Goal: Transaction & Acquisition: Purchase product/service

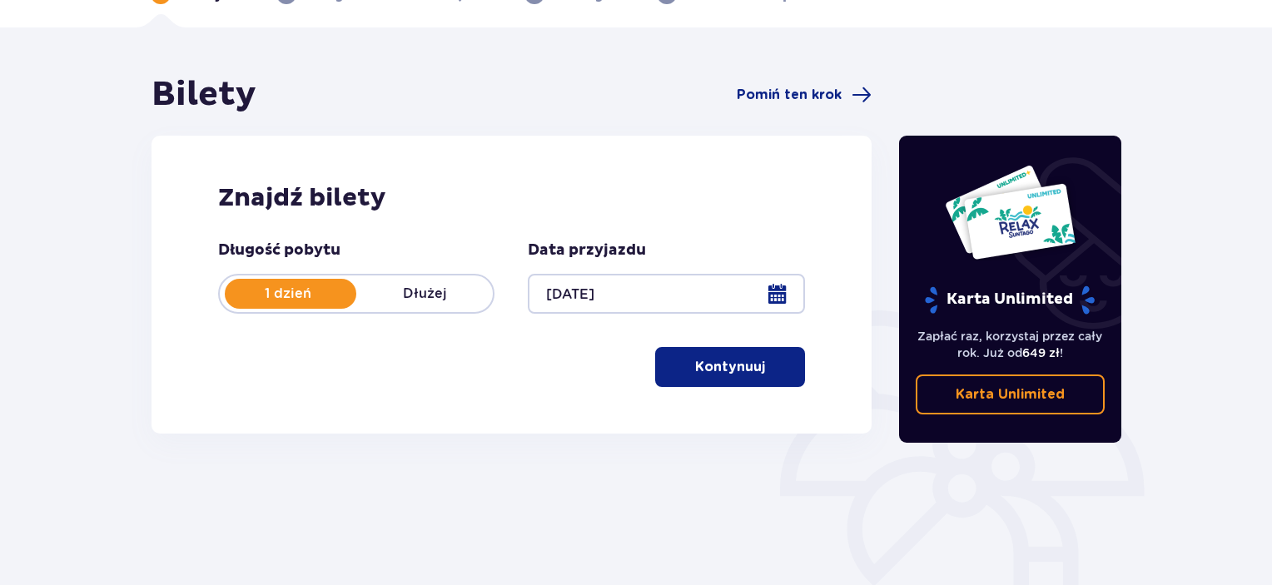
scroll to position [114, 0]
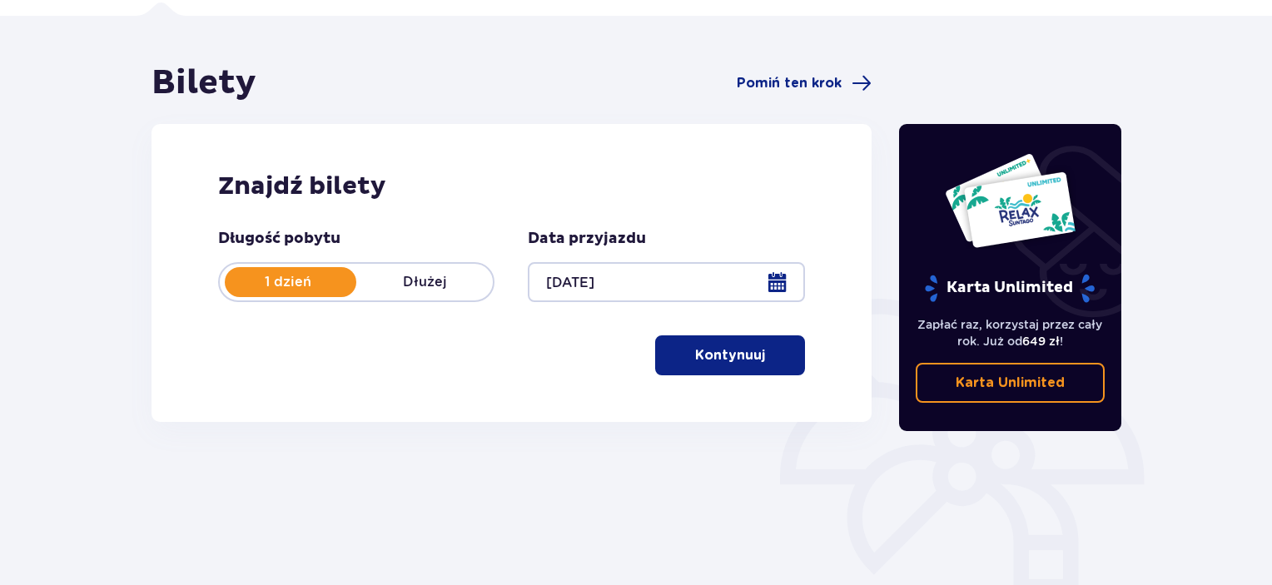
click at [736, 375] on button "Kontynuuj" at bounding box center [730, 355] width 150 height 40
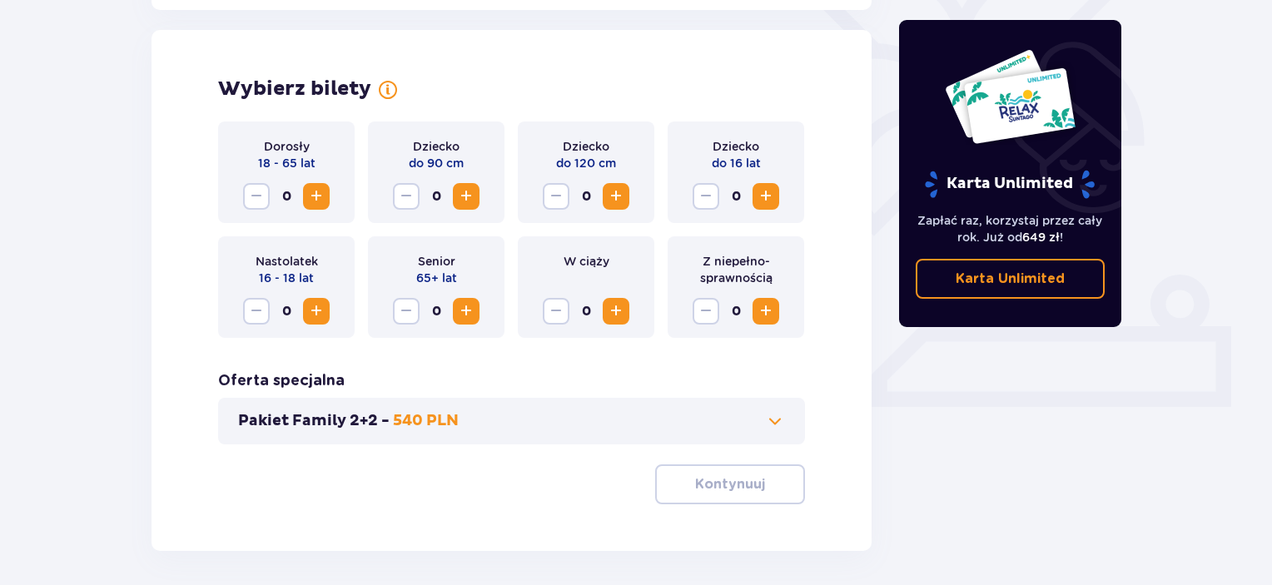
scroll to position [463, 0]
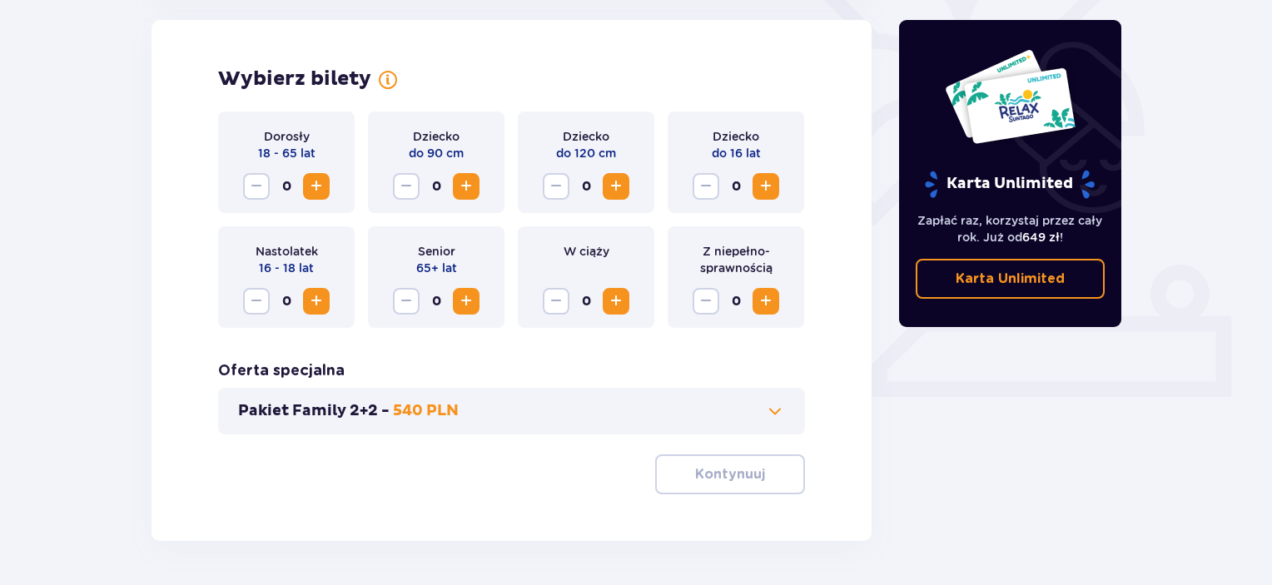
click at [321, 195] on span "Zwiększ" at bounding box center [316, 186] width 20 height 20
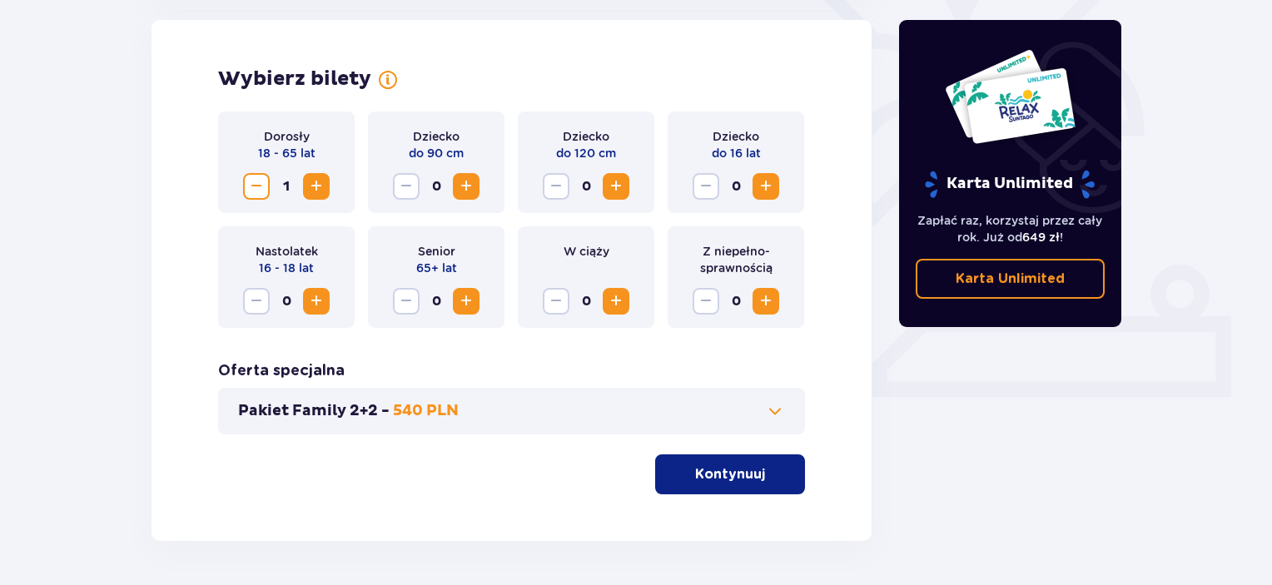
click at [321, 195] on span "Zwiększ" at bounding box center [316, 186] width 20 height 20
click at [763, 182] on span "Zwiększ" at bounding box center [766, 186] width 20 height 20
click at [678, 486] on button "Kontynuuj" at bounding box center [730, 474] width 150 height 40
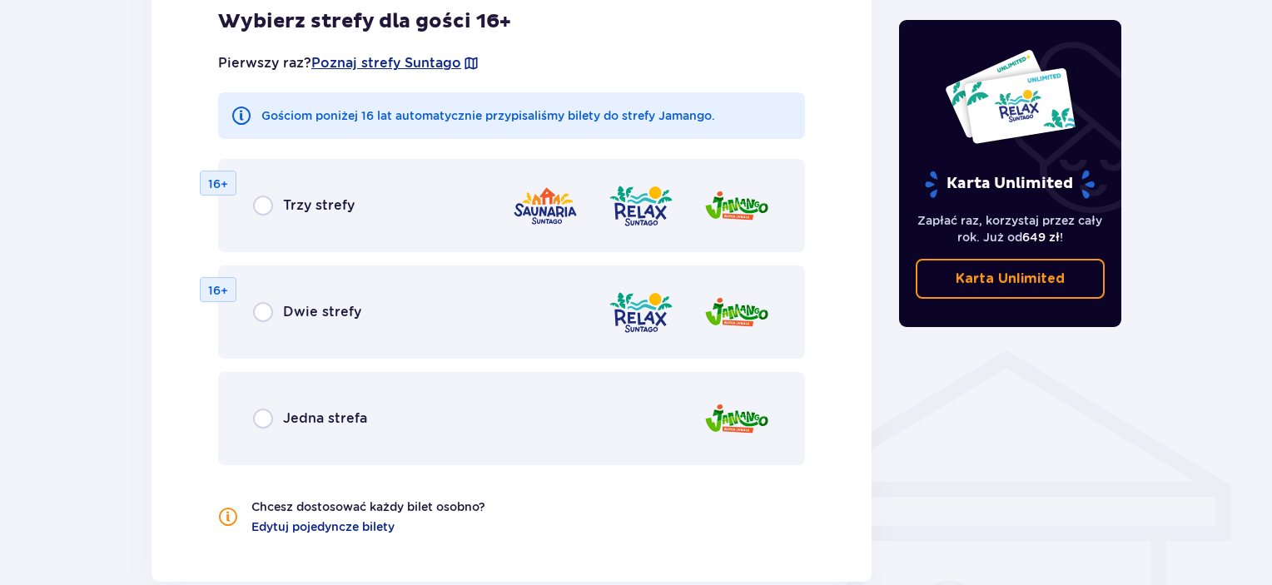
scroll to position [1045, 0]
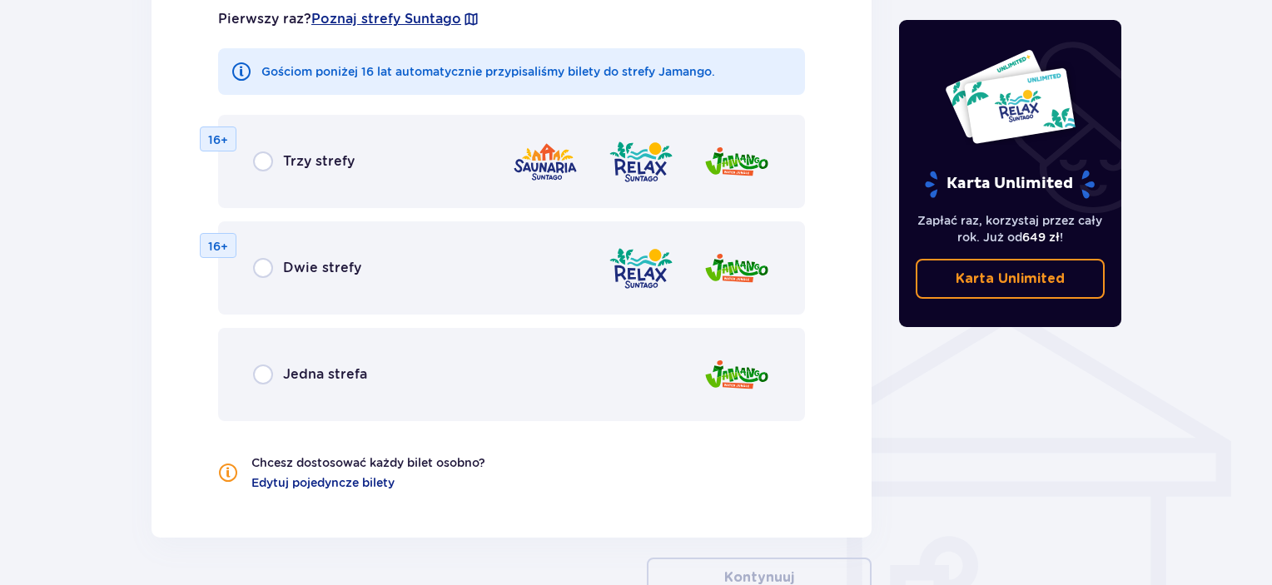
click at [256, 385] on div "Jedna strefa" at bounding box center [511, 374] width 587 height 93
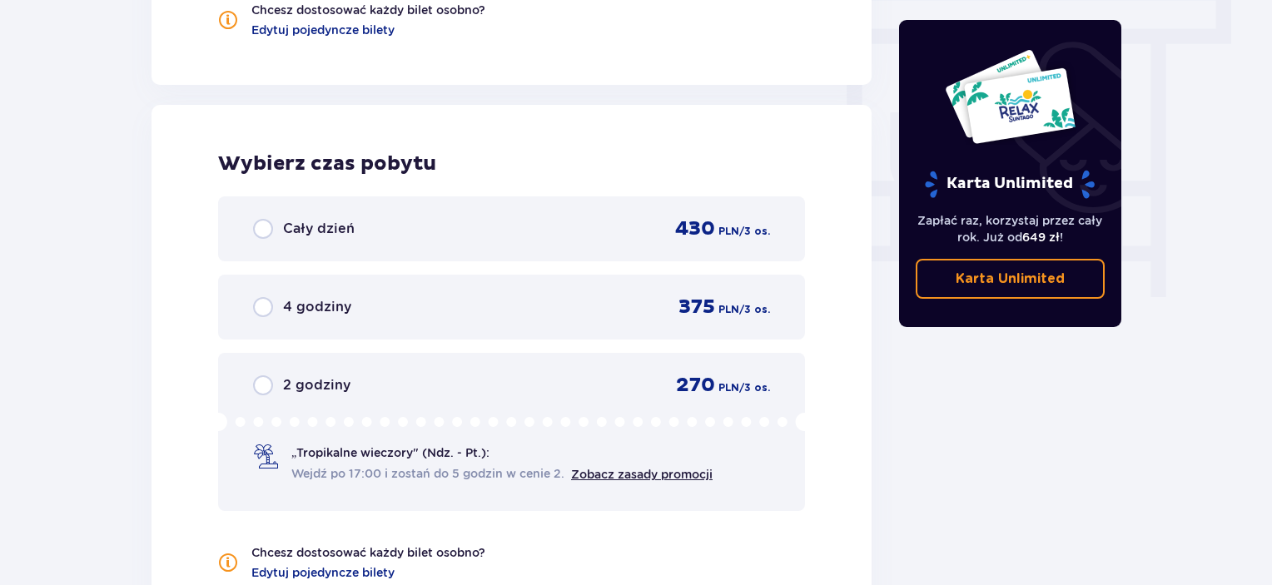
scroll to position [1563, 0]
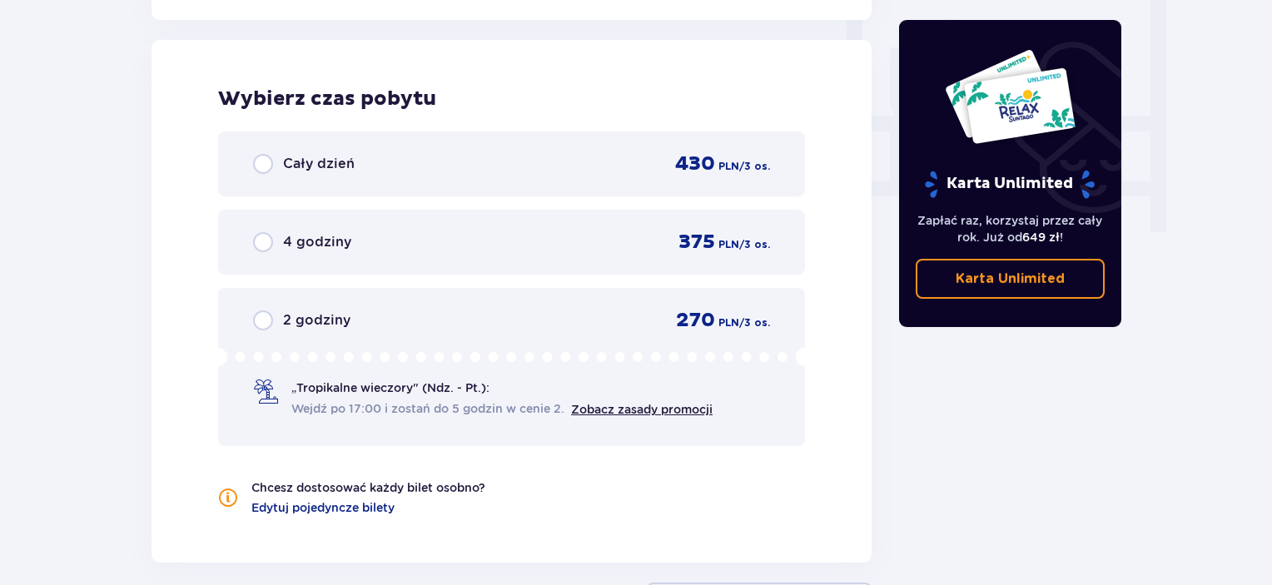
click at [264, 316] on input "radio" at bounding box center [263, 320] width 20 height 20
radio input "true"
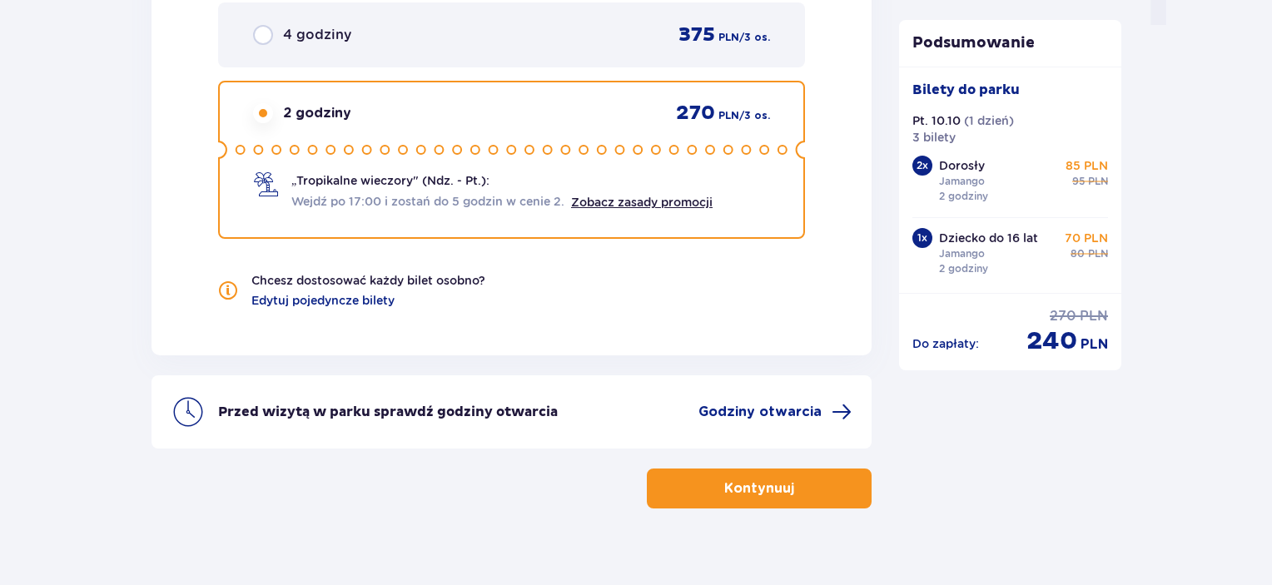
scroll to position [1778, 0]
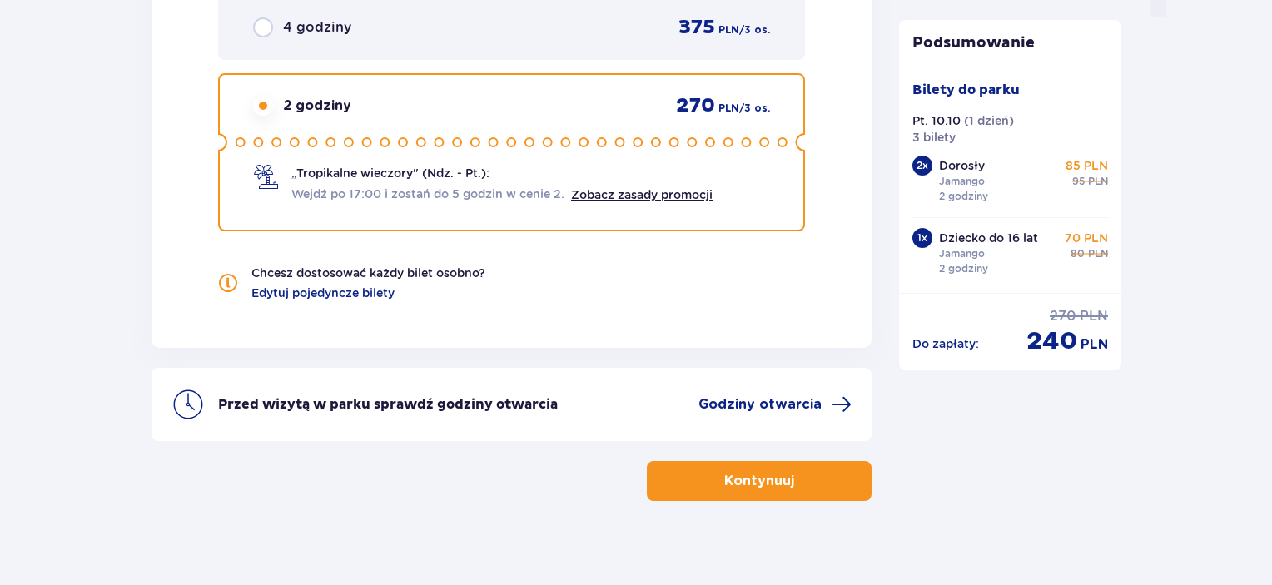
click at [623, 216] on div "2 godziny 270 PLN / 3 os. „Tropikalne wieczory" (Ndz. - Pt.): Wejdź po 17:00 i …" at bounding box center [511, 152] width 587 height 158
click at [787, 486] on span "button" at bounding box center [797, 481] width 20 height 20
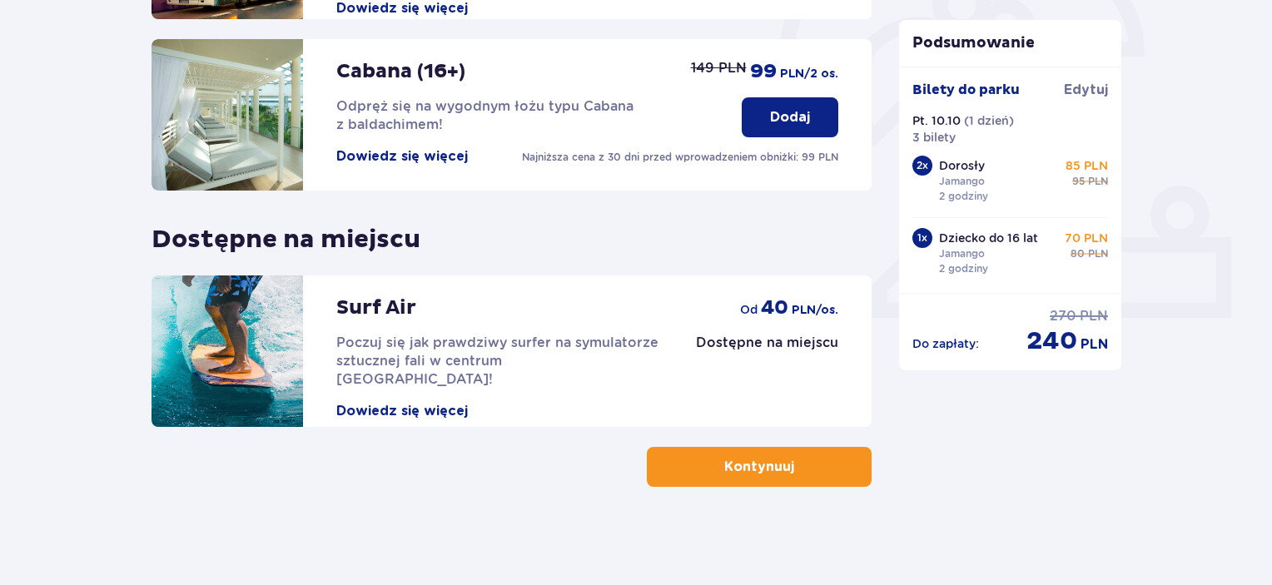
scroll to position [543, 0]
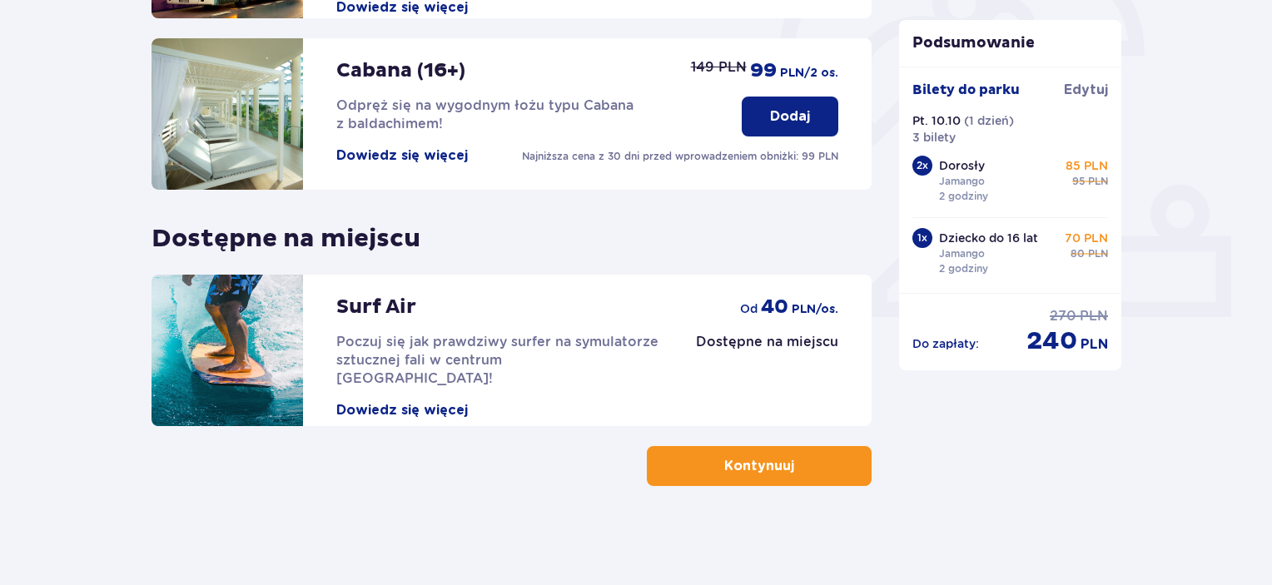
click at [787, 468] on span "button" at bounding box center [797, 466] width 20 height 20
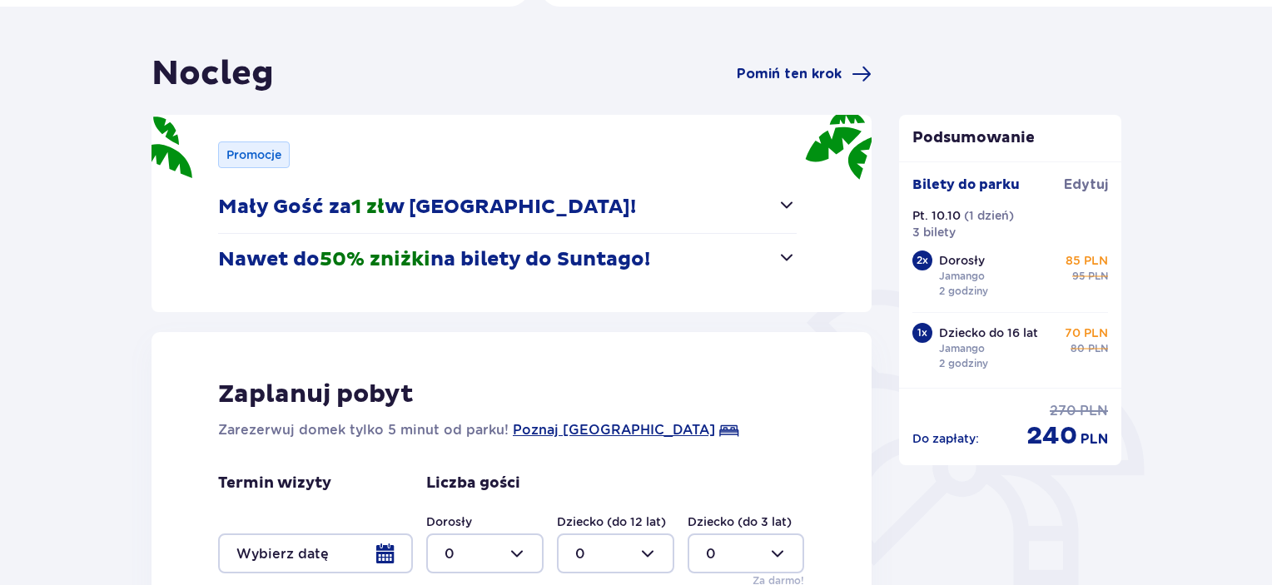
scroll to position [124, 0]
click at [789, 252] on span "button" at bounding box center [787, 256] width 20 height 20
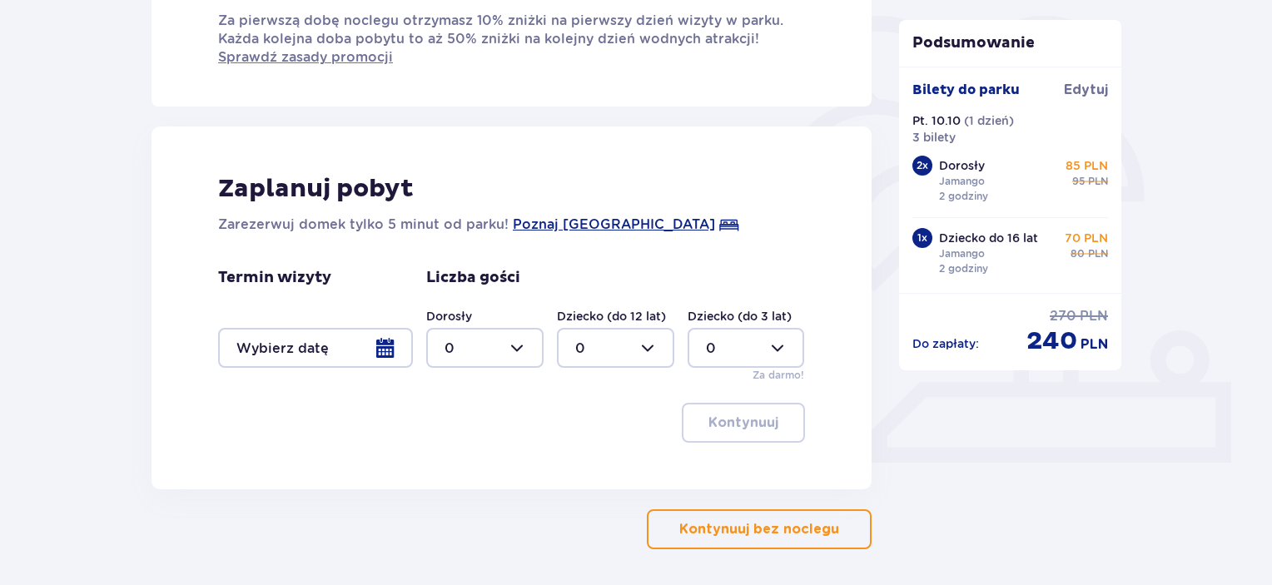
scroll to position [460, 0]
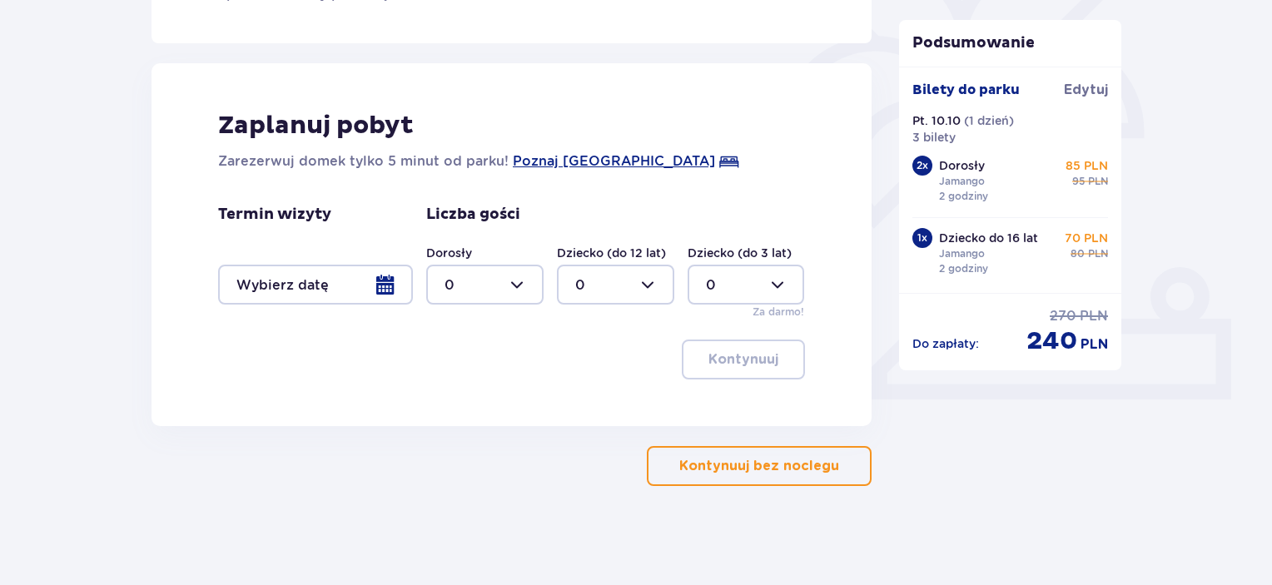
click at [753, 457] on p "Kontynuuj bez noclegu" at bounding box center [759, 466] width 160 height 18
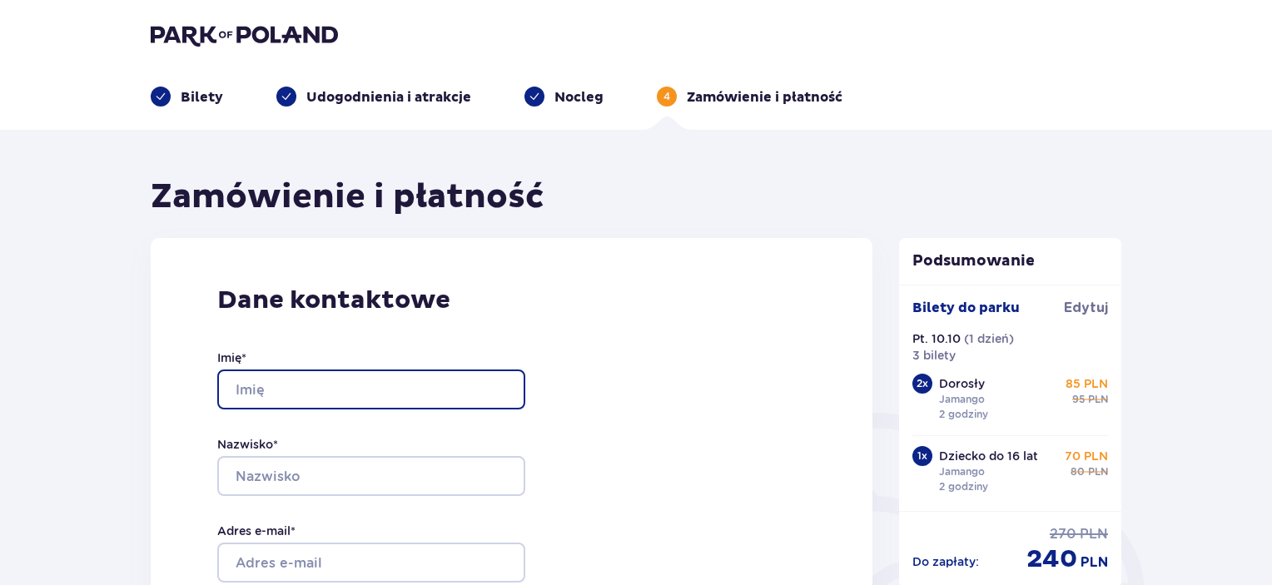
click at [297, 395] on input "Imię *" at bounding box center [371, 390] width 308 height 40
type input "Alicja"
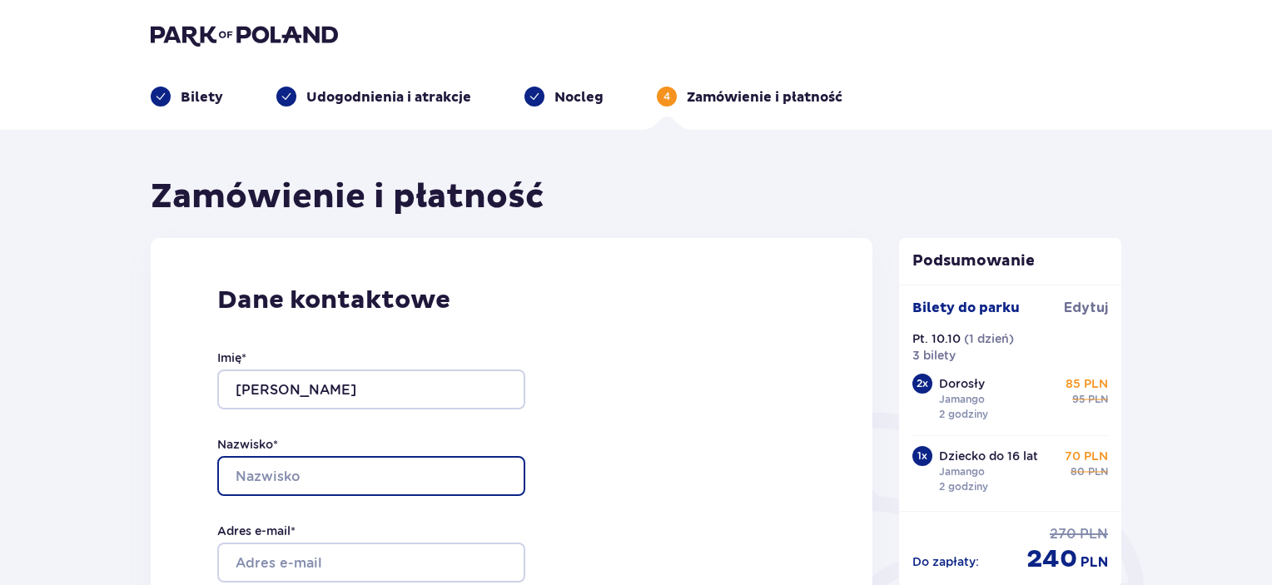
type input "Kowalczyk"
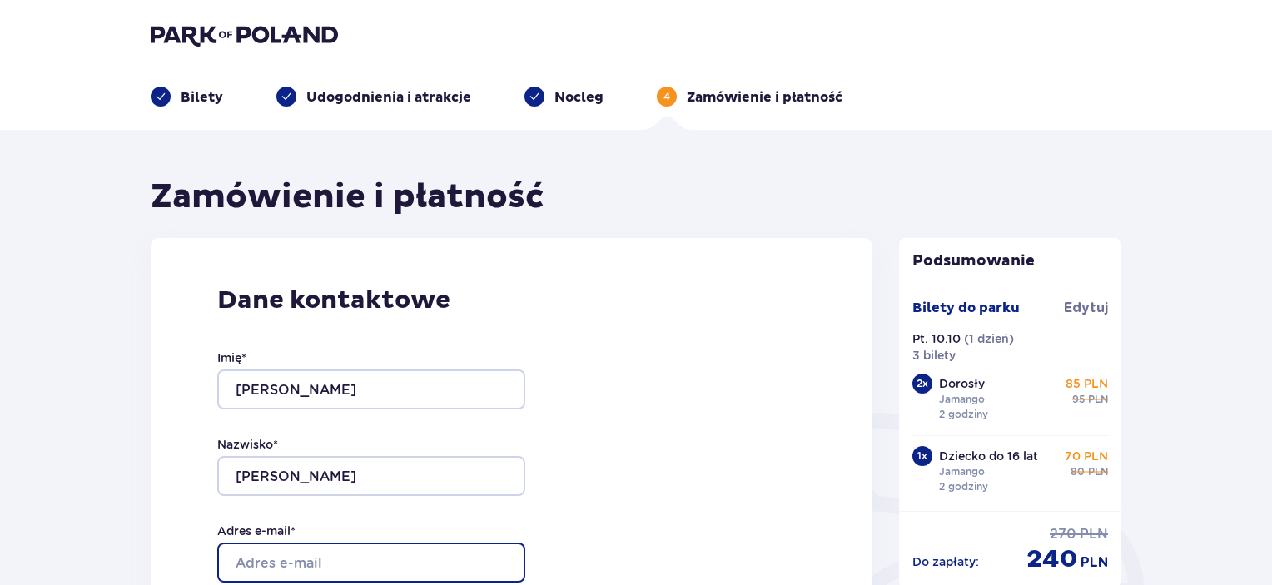
type input "[EMAIL_ADDRESS][PERSON_NAME][DOMAIN_NAME]"
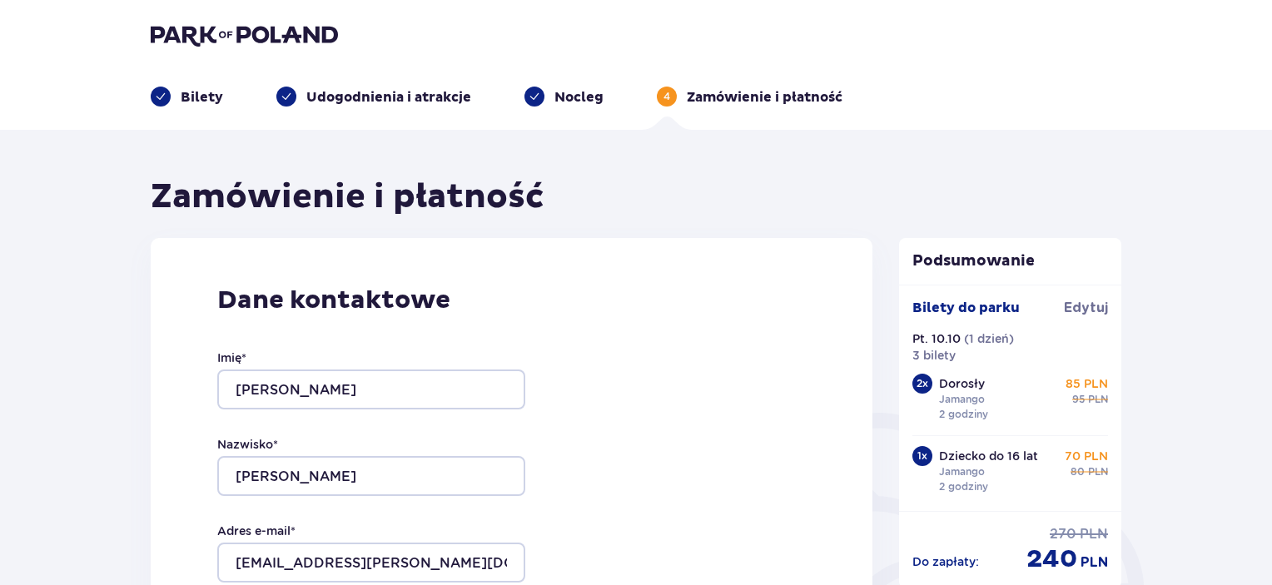
type input "[EMAIL_ADDRESS][PERSON_NAME][DOMAIN_NAME]"
type input "531110004"
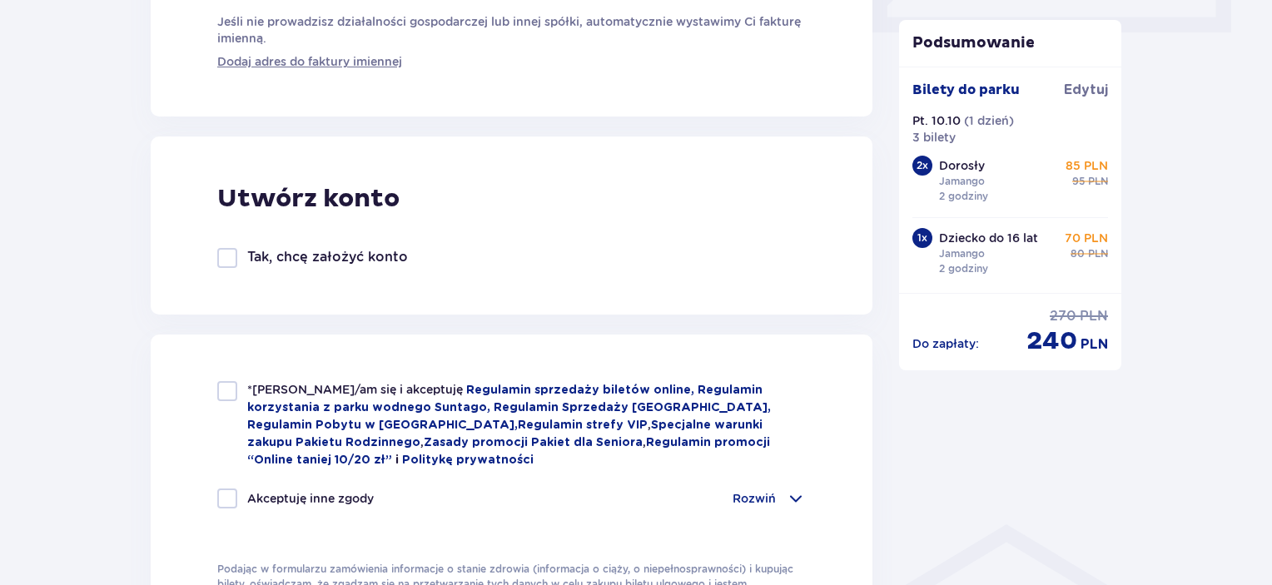
scroll to position [830, 0]
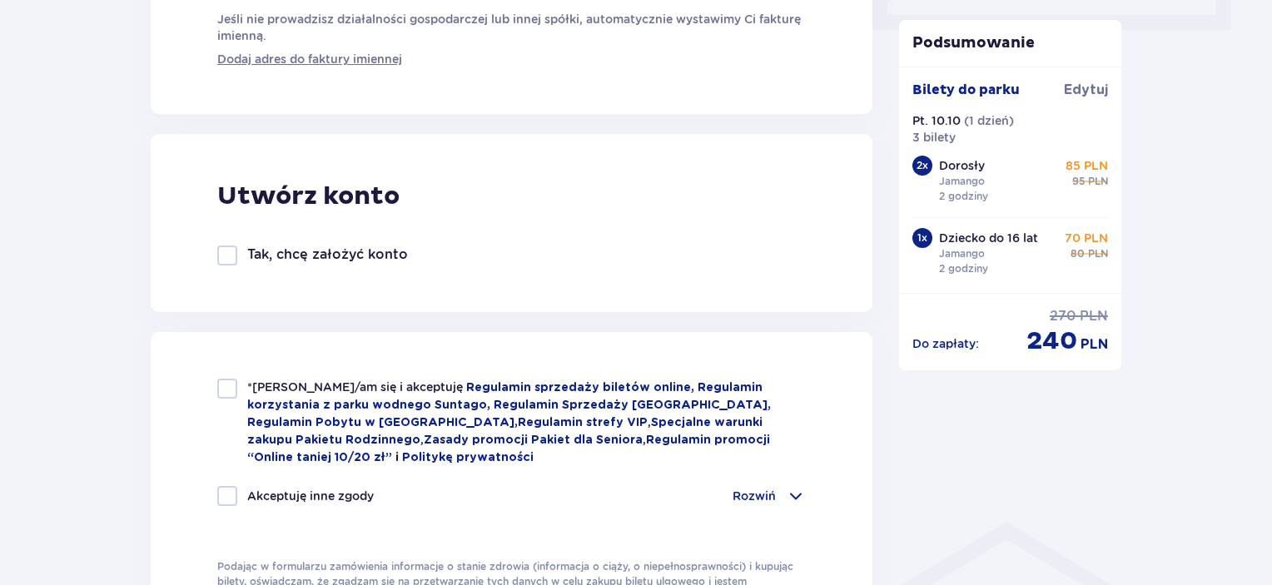
click at [230, 256] on div at bounding box center [227, 256] width 20 height 20
checkbox input "true"
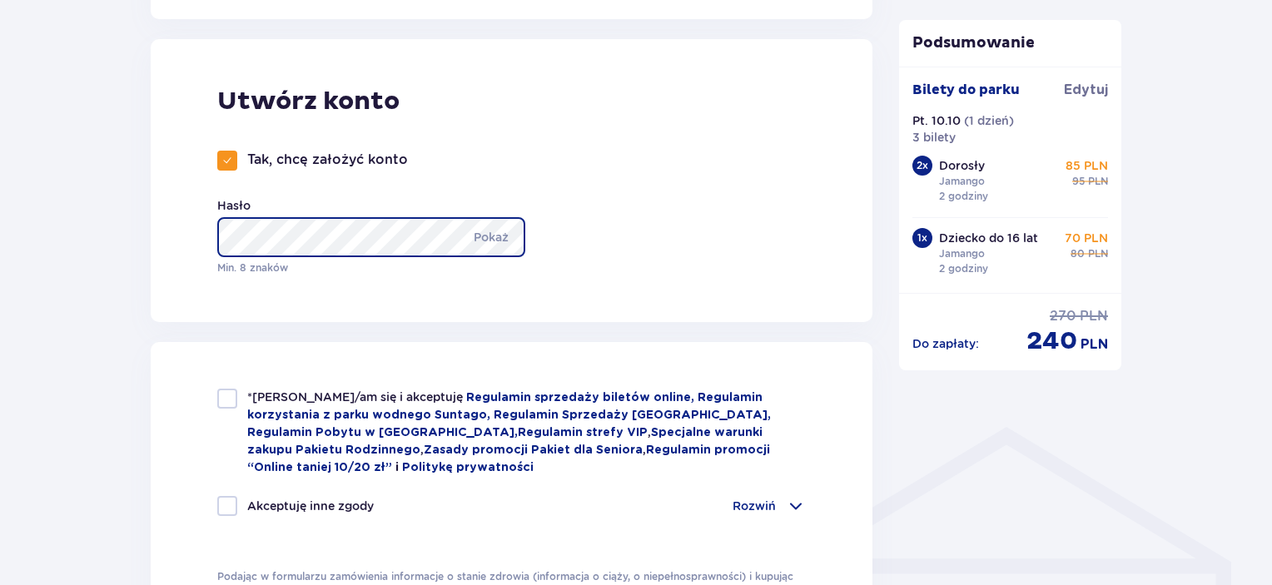
scroll to position [952, 0]
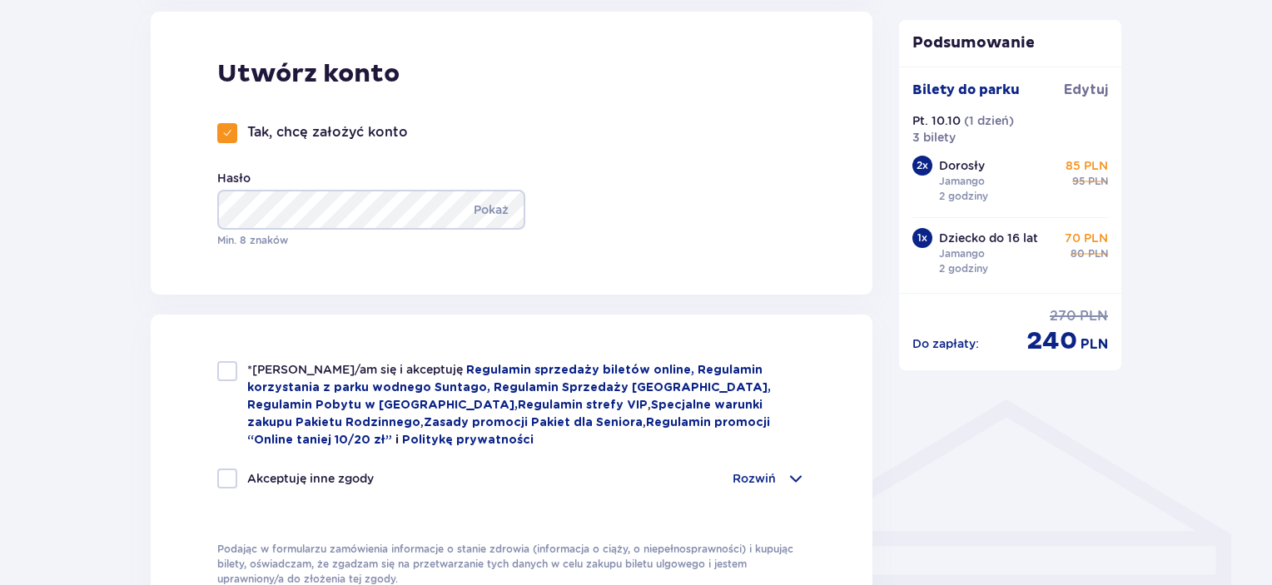
click at [229, 362] on div at bounding box center [227, 371] width 20 height 20
checkbox input "true"
click at [236, 494] on div "Akceptuję inne zgody Rozwiń Chcę otrzymywać od Global Parks Poland Sp. z o.o. z…" at bounding box center [511, 489] width 588 height 40
click at [226, 482] on div at bounding box center [227, 479] width 20 height 20
checkbox input "true"
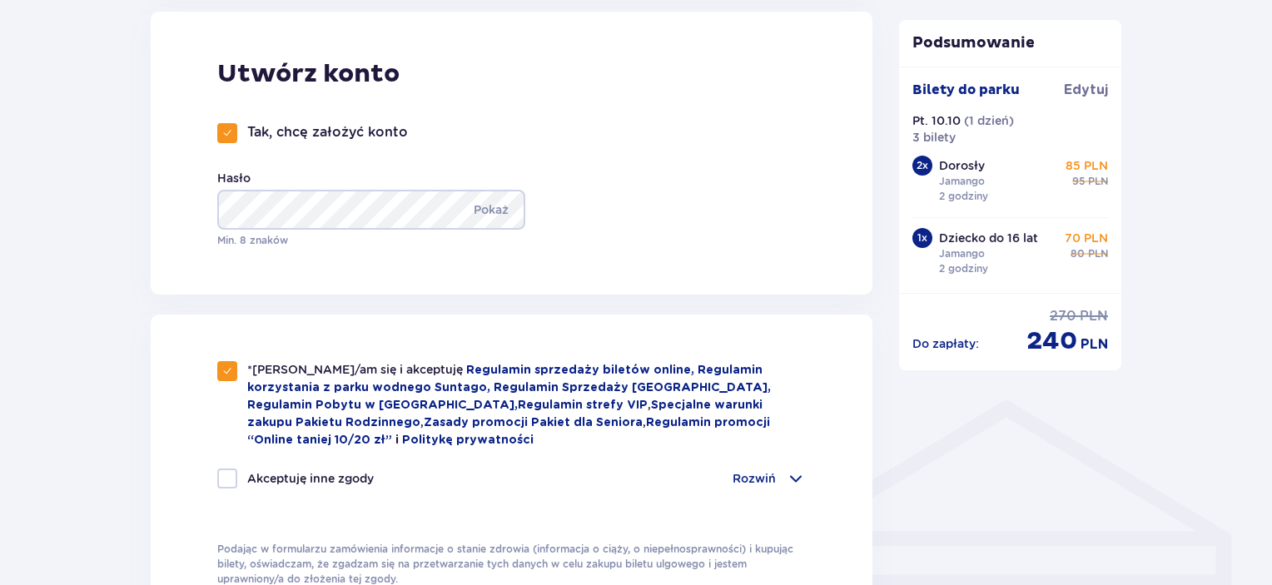
checkbox input "true"
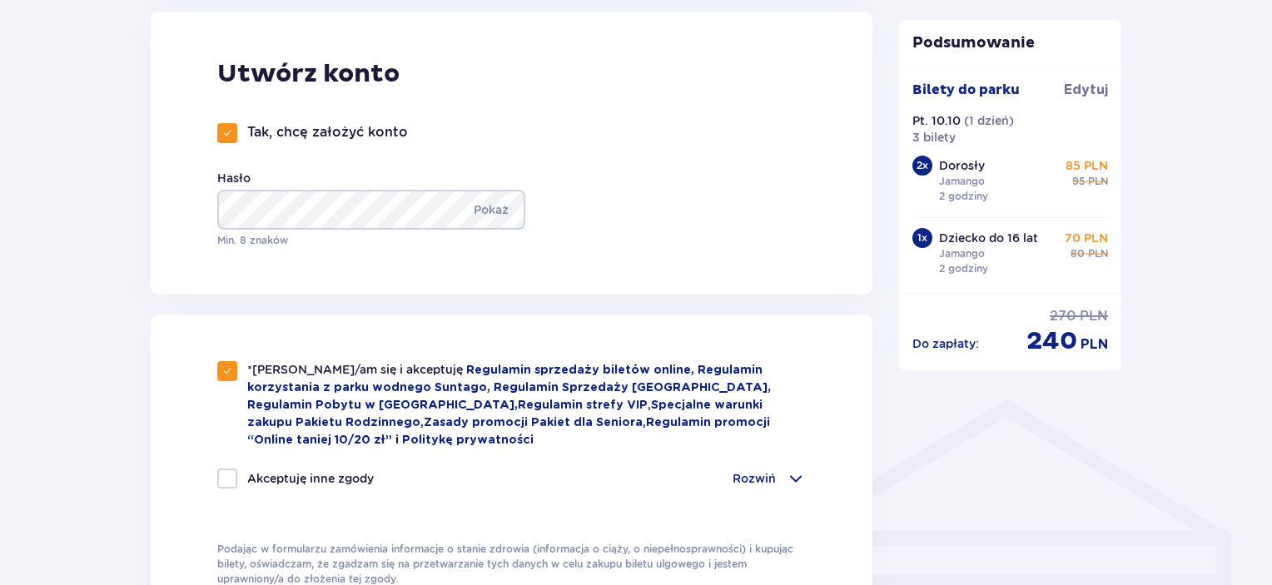
checkbox input "true"
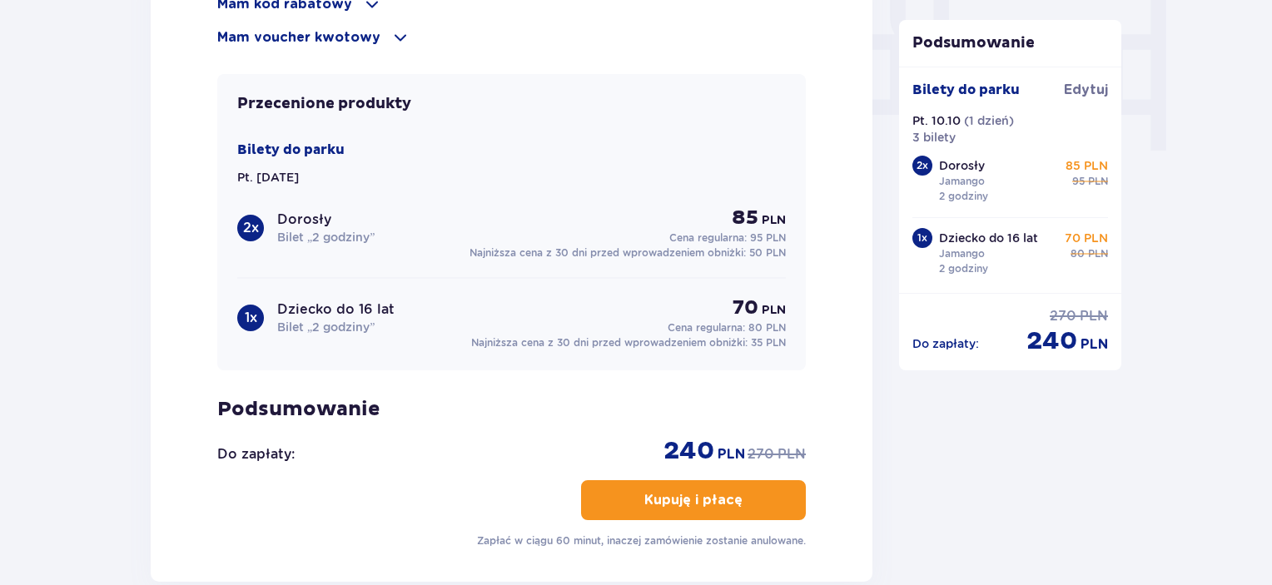
scroll to position [1664, 0]
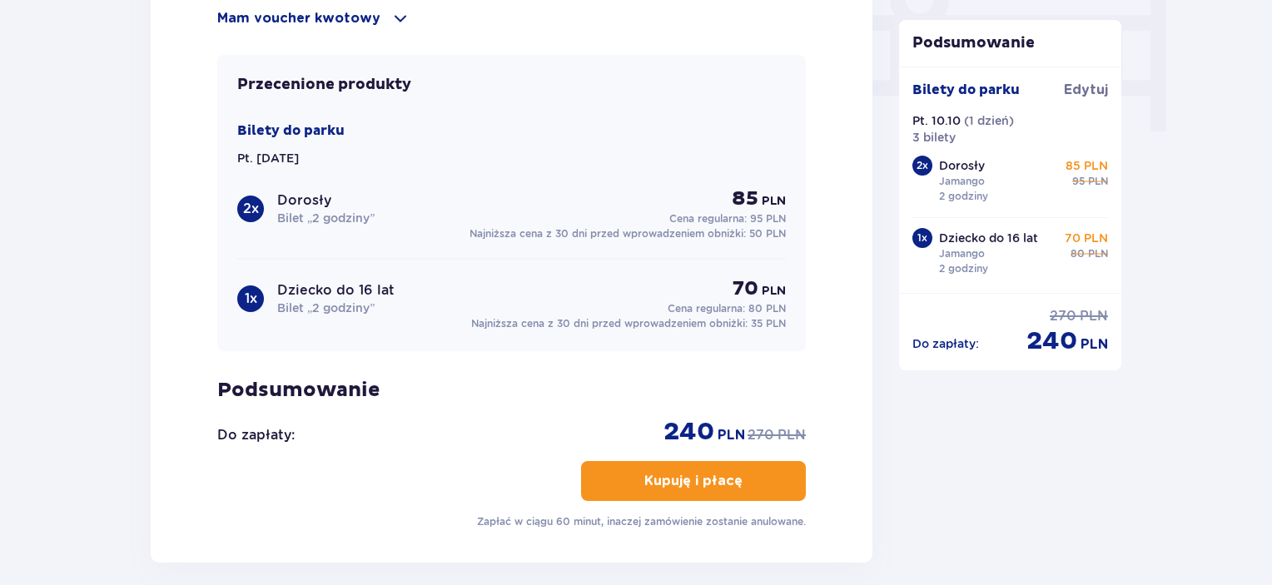
click at [790, 487] on button "Kupuję i płacę" at bounding box center [693, 481] width 225 height 40
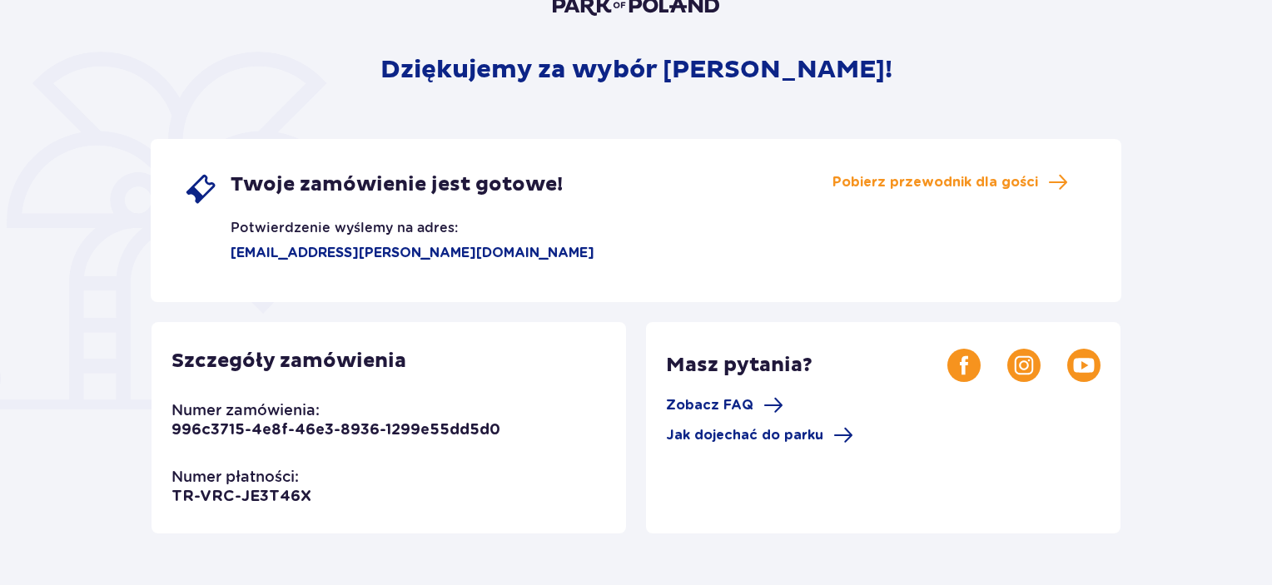
drag, startPoint x: 0, startPoint y: 0, endPoint x: 1248, endPoint y: 230, distance: 1268.7
click at [1247, 229] on html "Dziękujemy za wybór [PERSON_NAME]! Twoje zamówienie jest gotowe! Potwierdzenie …" at bounding box center [636, 116] width 1272 height 585
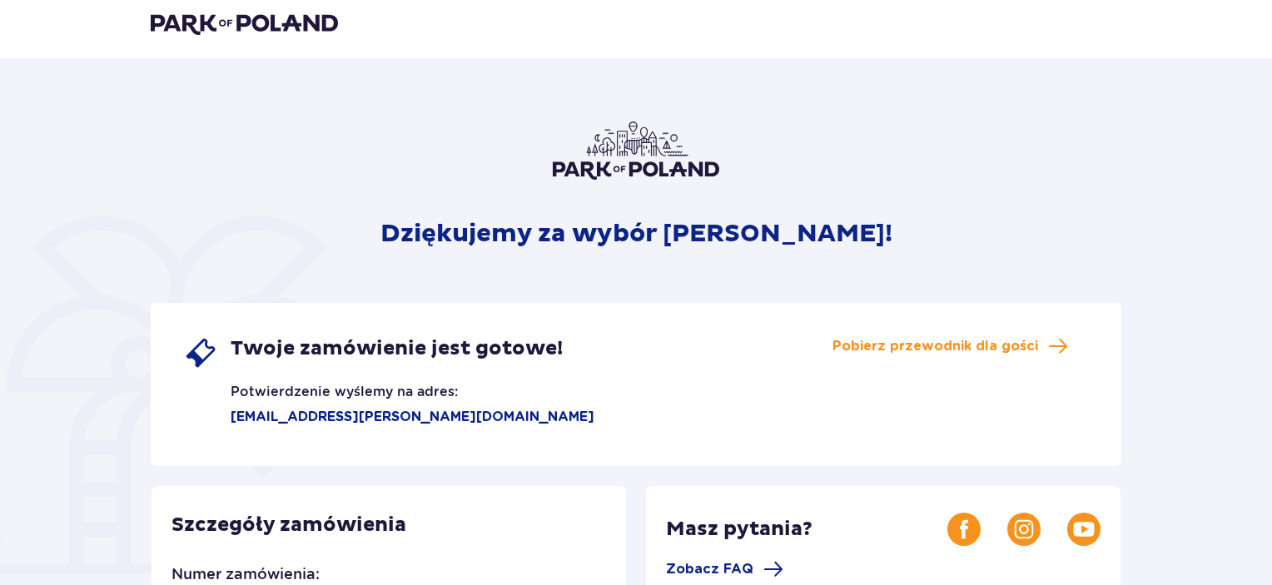
scroll to position [41, 0]
